Goal: Task Accomplishment & Management: Manage account settings

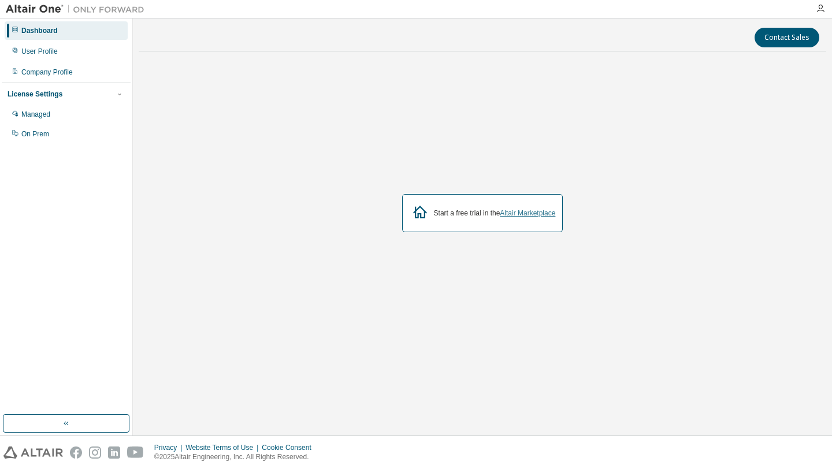
click at [516, 213] on link "Altair Marketplace" at bounding box center [527, 213] width 55 height 8
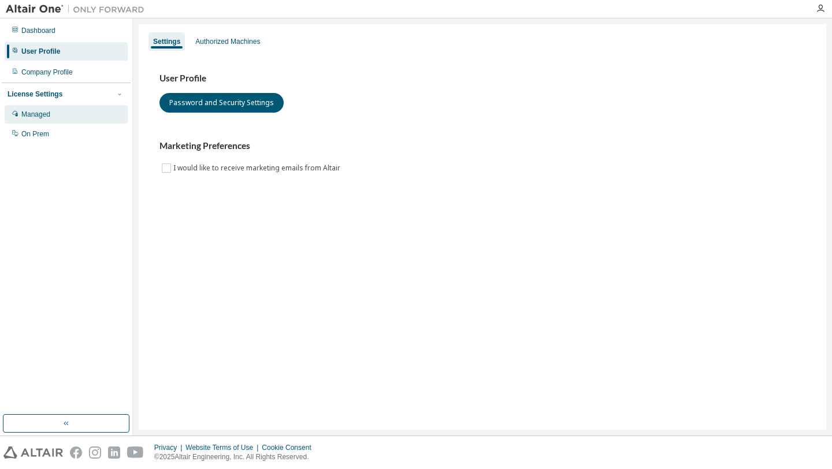
click at [86, 109] on div "Managed" at bounding box center [66, 114] width 123 height 18
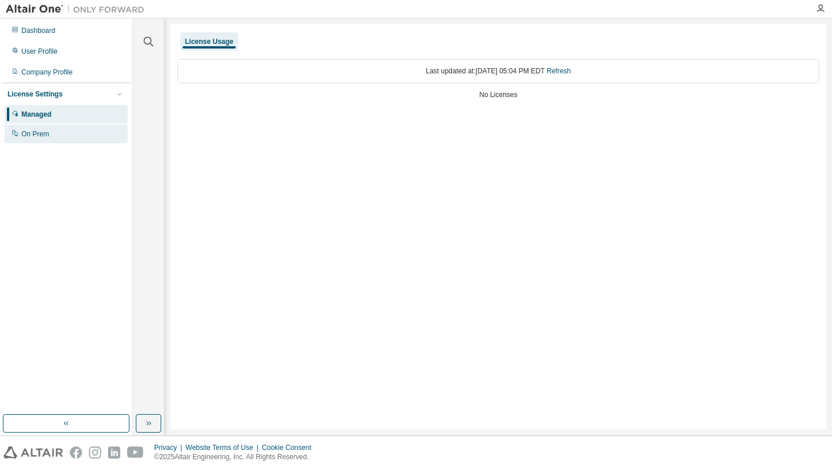
click at [90, 136] on div "On Prem" at bounding box center [66, 134] width 123 height 18
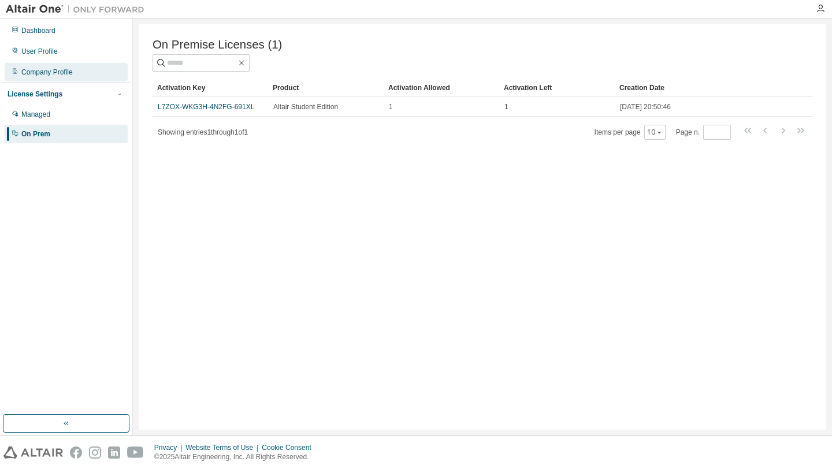
click at [90, 70] on div "Company Profile" at bounding box center [66, 72] width 123 height 18
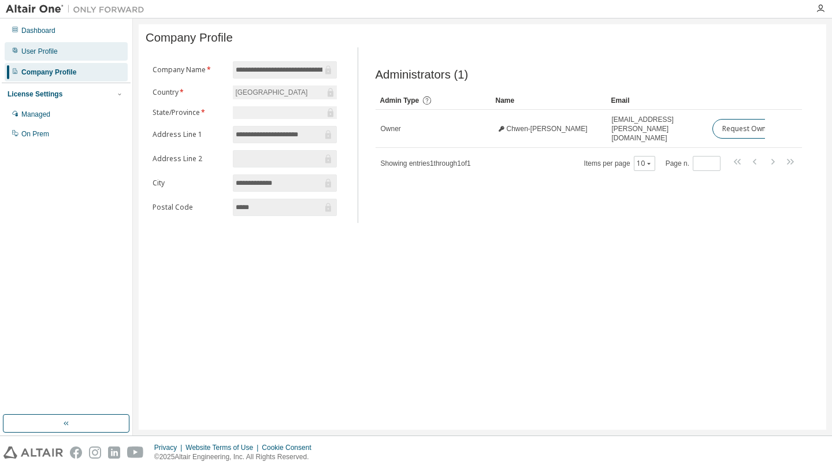
click at [83, 55] on div "User Profile" at bounding box center [66, 51] width 123 height 18
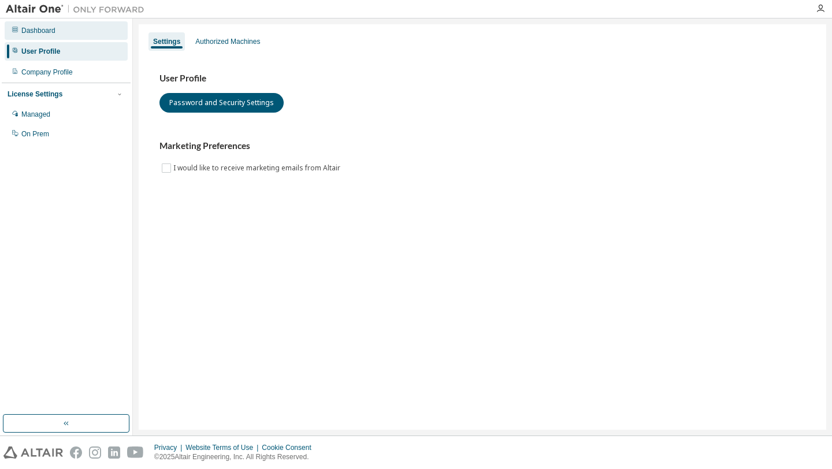
click at [83, 32] on div "Dashboard" at bounding box center [66, 30] width 123 height 18
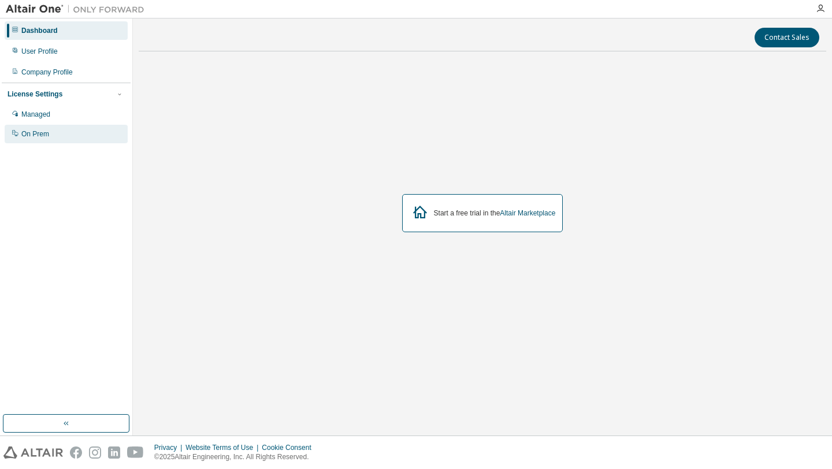
click at [49, 129] on div "On Prem" at bounding box center [35, 133] width 28 height 9
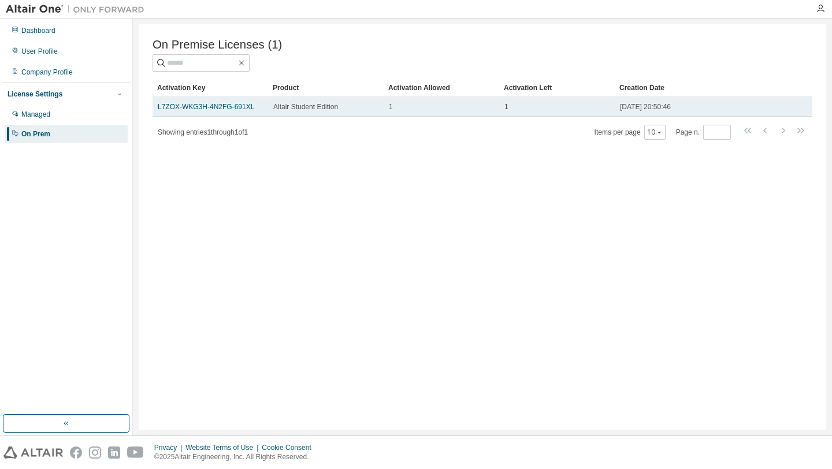
click at [226, 101] on td "L7ZOX-WKG3H-4N2FG-691XL" at bounding box center [210, 107] width 116 height 20
click at [224, 109] on link "L7ZOX-WKG3H-4N2FG-691XL" at bounding box center [206, 107] width 96 height 8
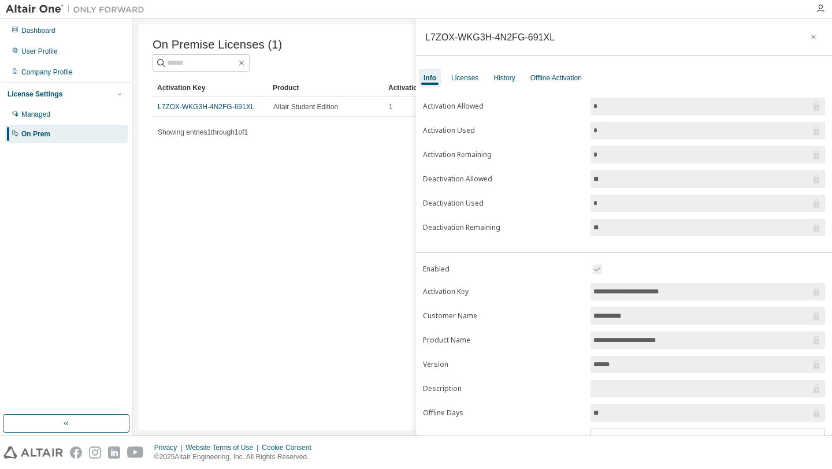
scroll to position [31, 0]
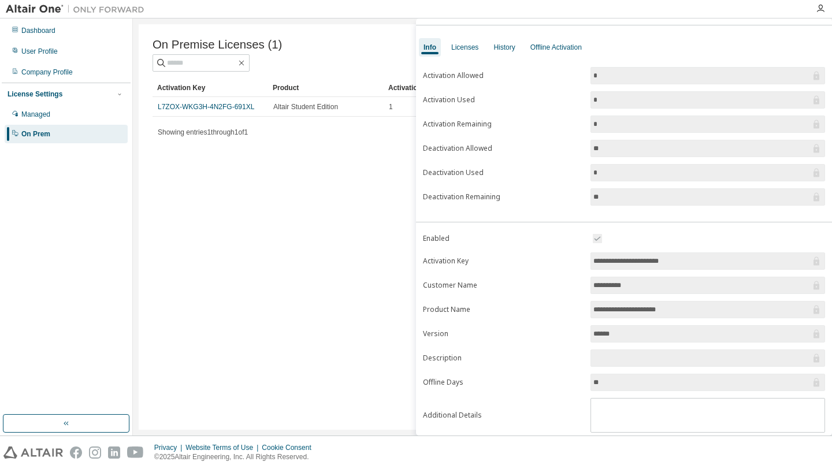
click at [707, 265] on input "**********" at bounding box center [701, 261] width 217 height 12
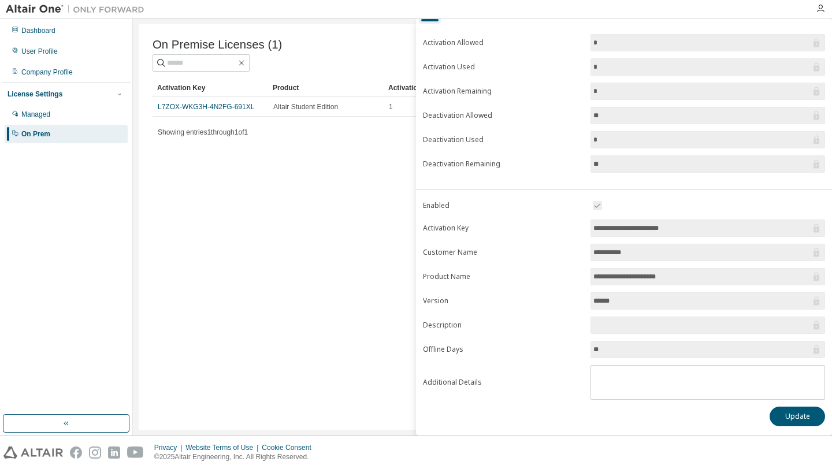
scroll to position [0, 0]
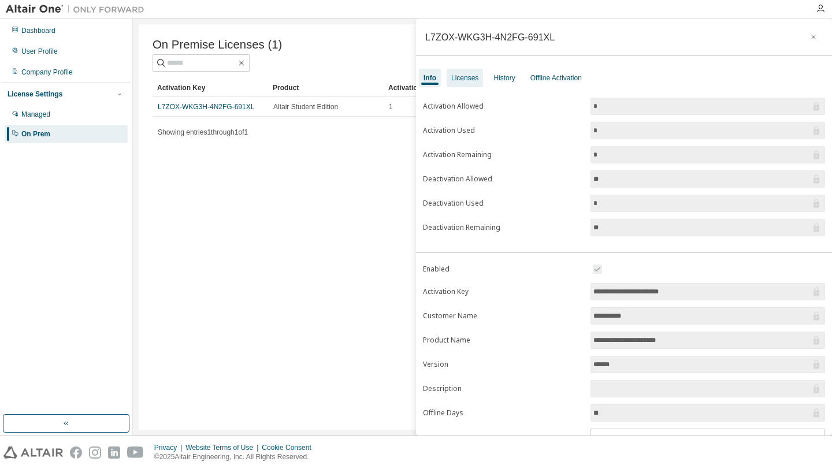
click at [464, 77] on div "Licenses" at bounding box center [464, 77] width 27 height 9
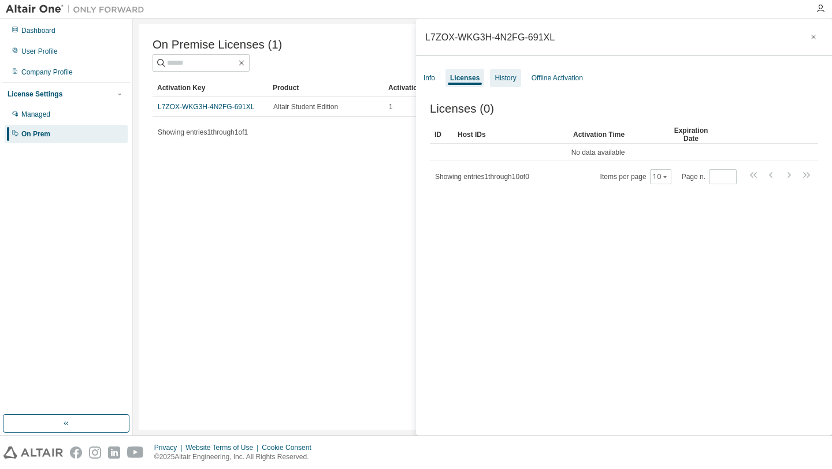
click at [505, 84] on div "History" at bounding box center [505, 78] width 31 height 18
click at [546, 77] on div "Offline Activation" at bounding box center [556, 77] width 51 height 9
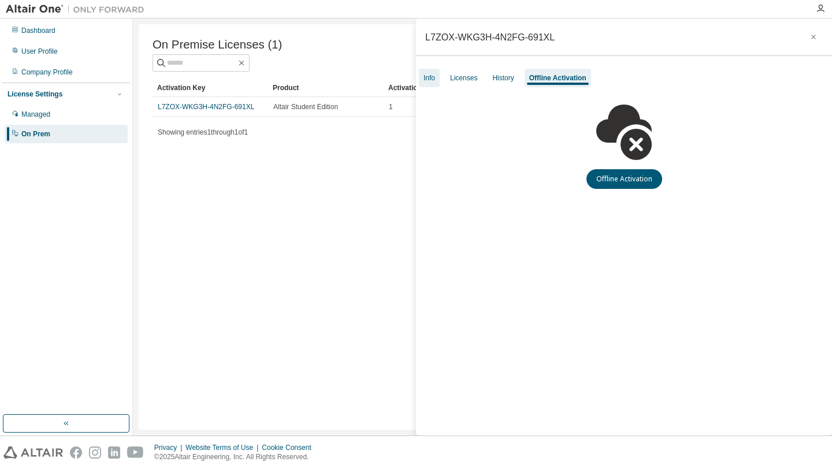
click at [437, 76] on div "Info" at bounding box center [429, 78] width 21 height 18
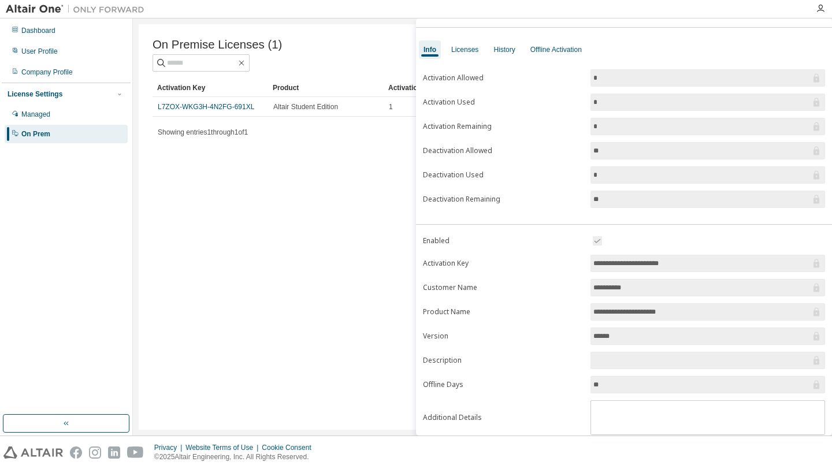
scroll to position [28, 0]
click at [362, 189] on div "On Premise Licenses (1) Clear Load Save Save As Field Operator Value Select fil…" at bounding box center [482, 226] width 687 height 405
